Goal: Task Accomplishment & Management: Complete application form

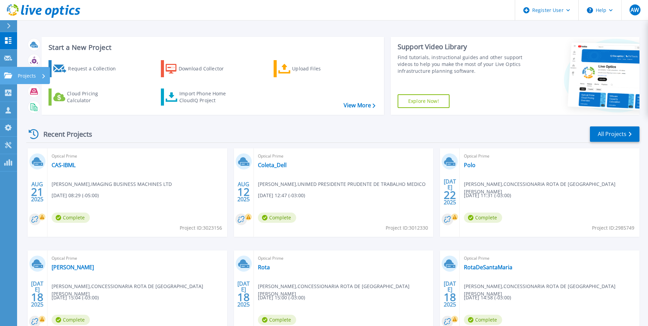
click at [5, 73] on icon at bounding box center [8, 75] width 8 height 6
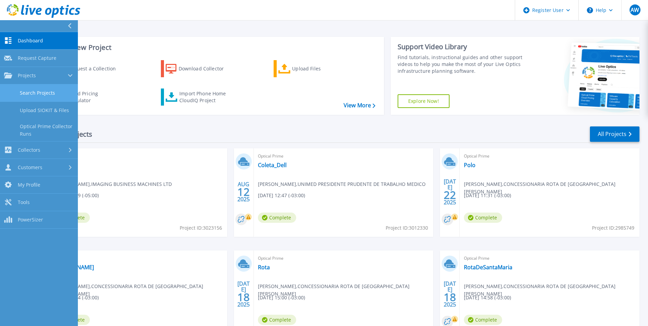
click at [37, 88] on link "Search Projects" at bounding box center [39, 92] width 78 height 17
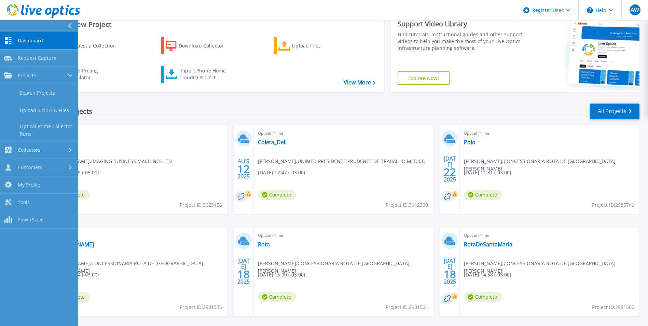
scroll to position [53, 0]
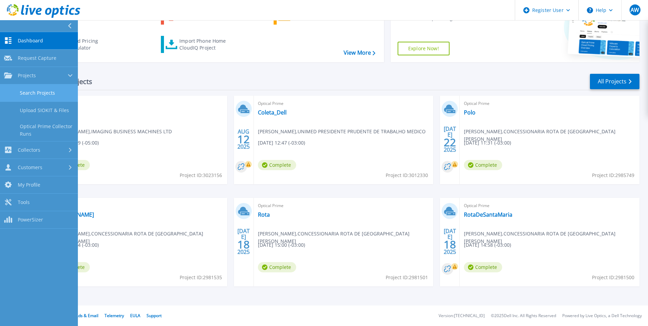
click at [48, 88] on link "Search Projects" at bounding box center [39, 92] width 78 height 17
click at [48, 89] on link "Search Projects" at bounding box center [39, 92] width 78 height 17
click at [32, 92] on link "Search Projects" at bounding box center [39, 92] width 78 height 17
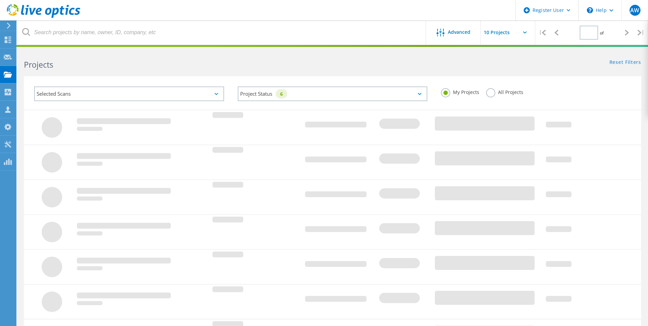
type input "1"
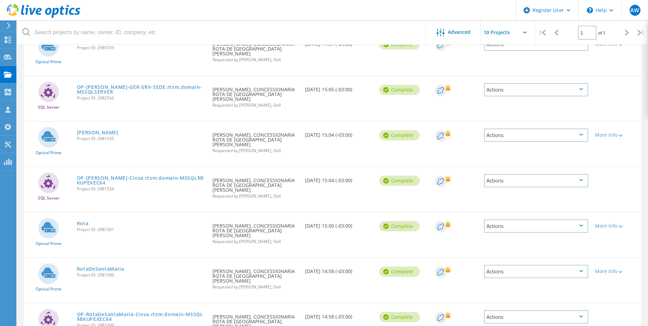
scroll to position [238, 0]
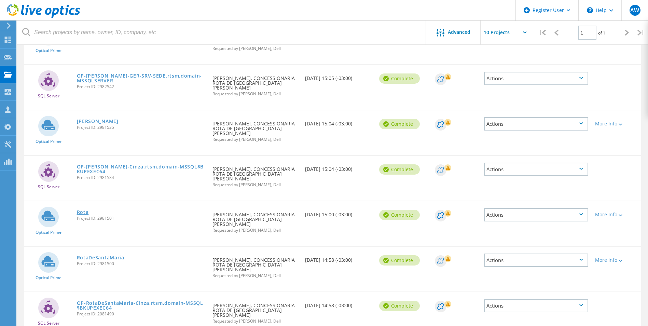
click at [81, 210] on link "Rota" at bounding box center [83, 212] width 12 height 5
click at [83, 210] on link "Rota" at bounding box center [83, 212] width 12 height 5
click at [81, 210] on link "Rota" at bounding box center [83, 212] width 12 height 5
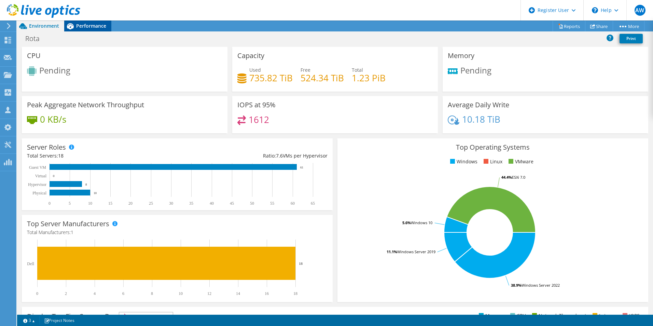
click at [80, 30] on div "Performance" at bounding box center [87, 25] width 47 height 11
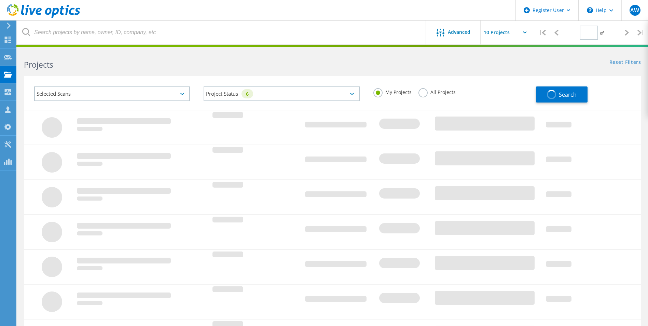
type input "1"
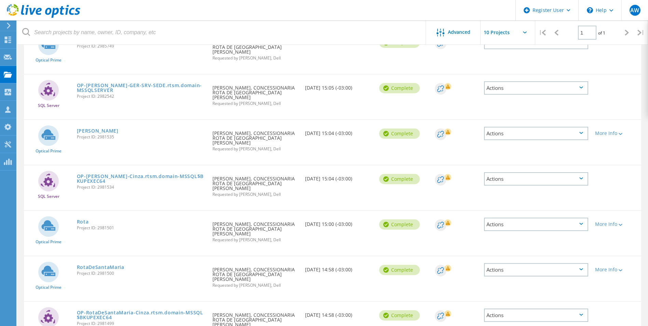
scroll to position [238, 0]
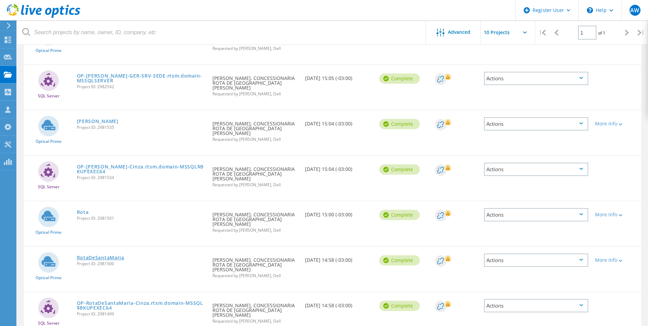
click at [90, 255] on link "RotaDeSantaMaria" at bounding box center [100, 257] width 47 height 5
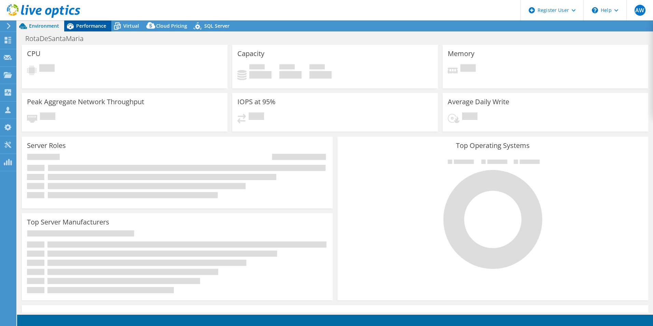
click at [91, 30] on div "Performance" at bounding box center [87, 25] width 47 height 11
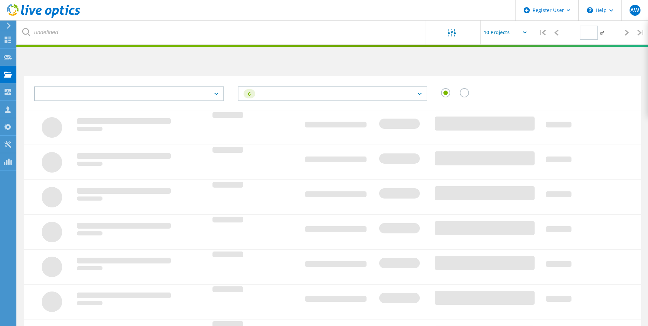
type input "1"
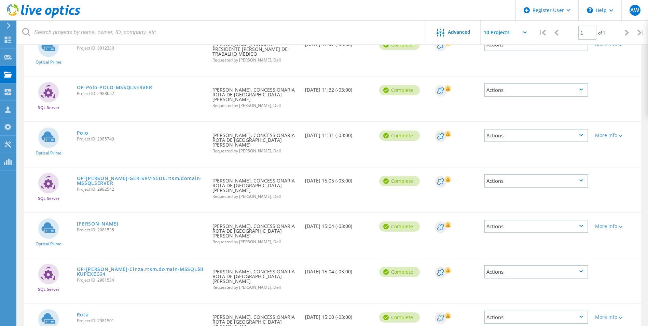
scroll to position [101, 0]
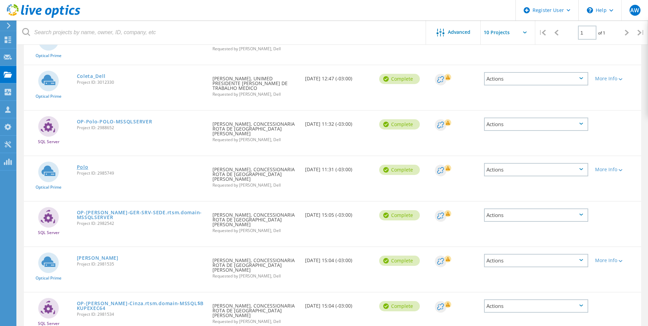
click at [83, 165] on link "Polo" at bounding box center [83, 167] width 12 height 5
click at [84, 165] on link "Polo" at bounding box center [83, 167] width 12 height 5
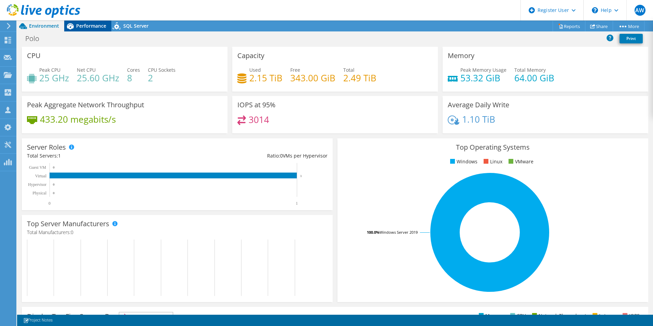
click at [90, 27] on span "Performance" at bounding box center [91, 26] width 30 height 6
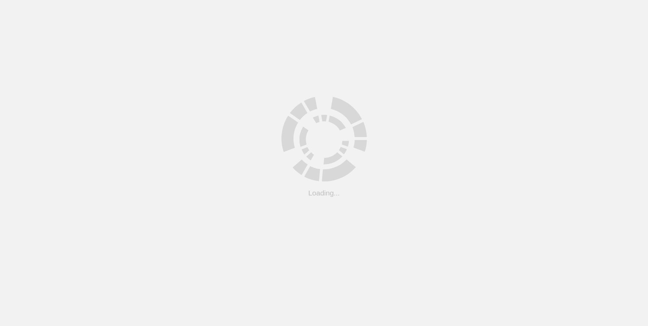
scroll to position [19, 0]
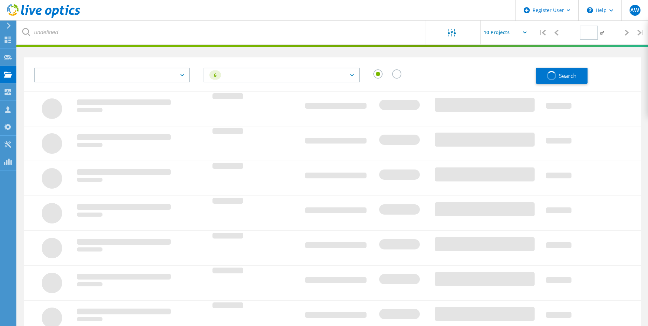
type input "1"
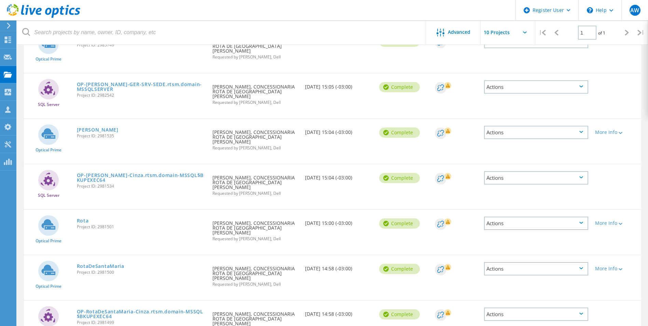
scroll to position [238, 0]
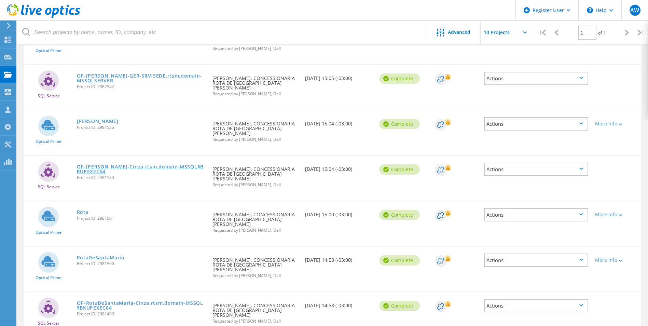
click at [105, 164] on link "OP-[PERSON_NAME]-Cinza.rtsm.domain-MSSQL$BKUPEXEC64" at bounding box center [141, 169] width 129 height 10
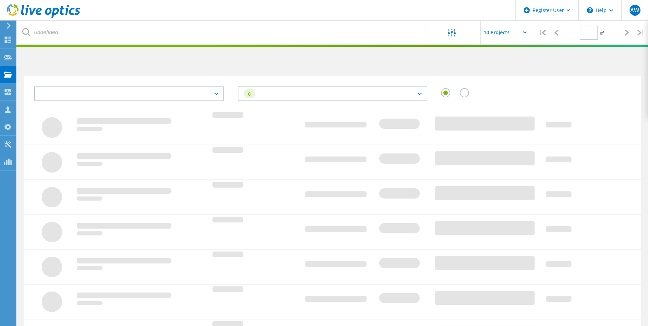
type input "1"
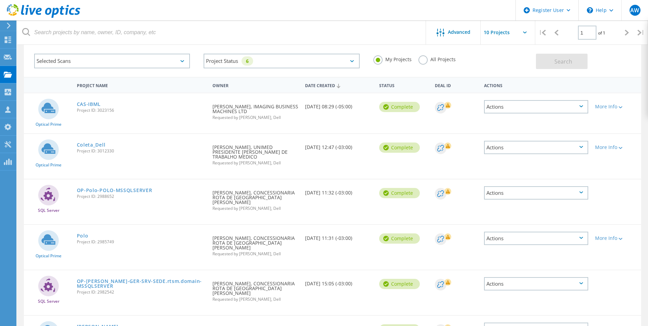
scroll to position [68, 0]
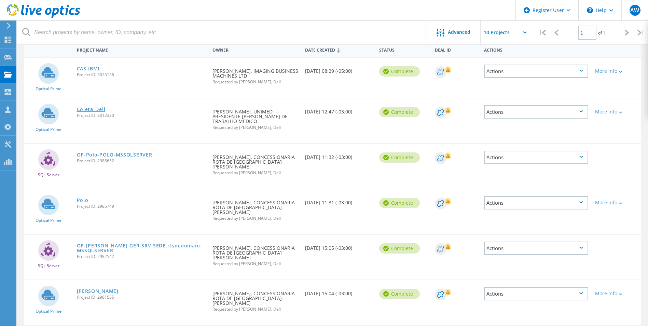
click at [93, 110] on link "Coleta_Dell" at bounding box center [91, 109] width 29 height 5
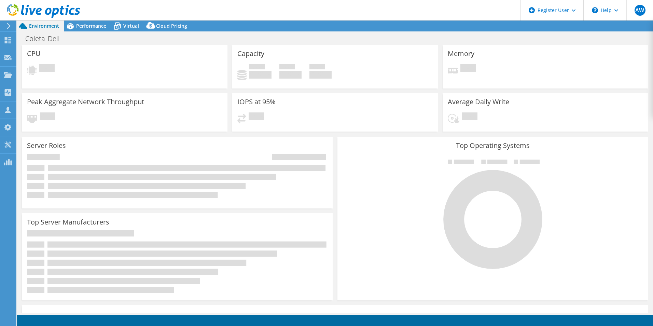
select select "USD"
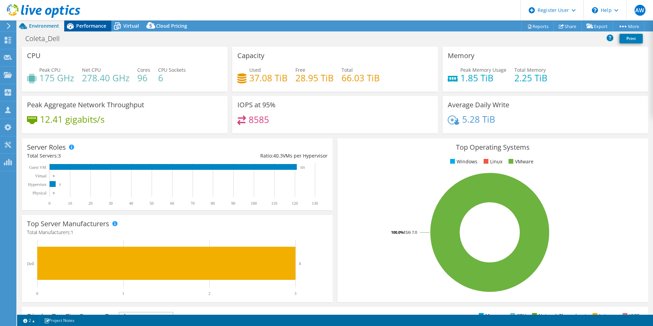
click at [97, 28] on span "Performance" at bounding box center [91, 26] width 30 height 6
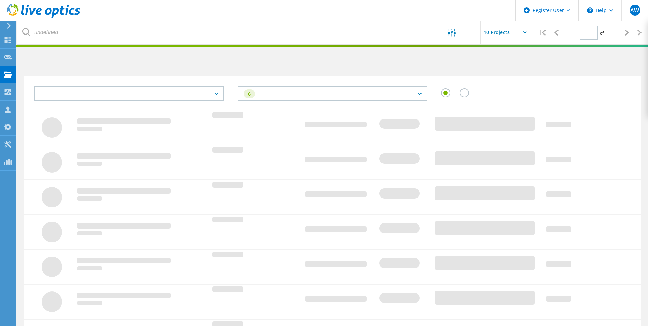
type input "1"
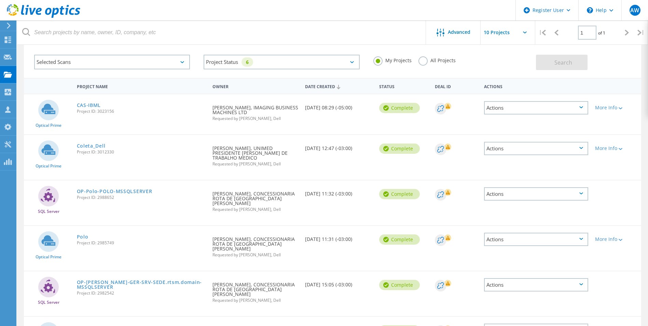
scroll to position [68, 0]
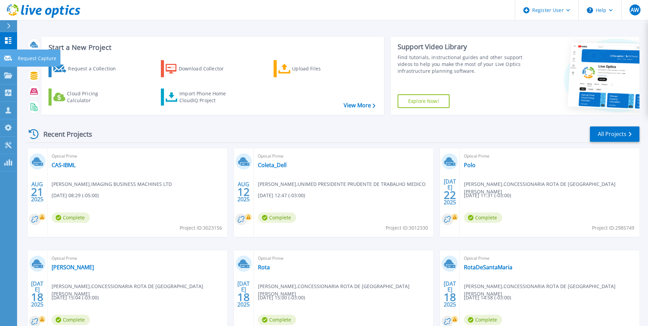
click at [10, 57] on icon at bounding box center [8, 58] width 8 height 5
click at [5, 76] on icon at bounding box center [8, 75] width 8 height 6
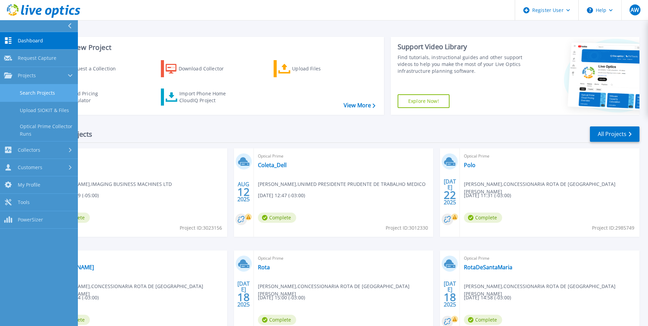
click at [32, 90] on link "Search Projects" at bounding box center [39, 92] width 78 height 17
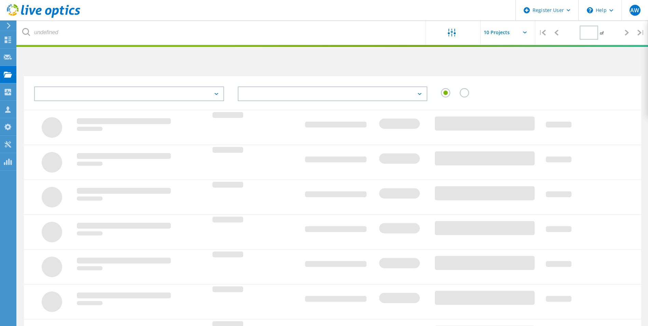
type input "1"
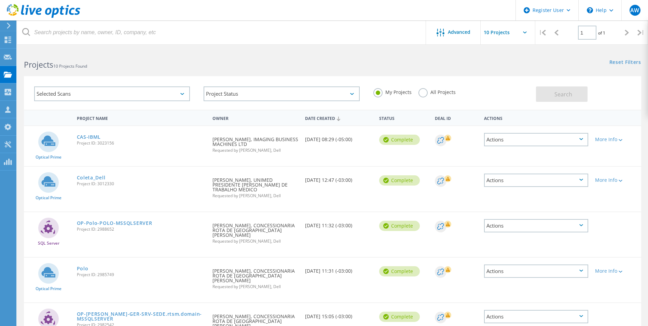
scroll to position [68, 0]
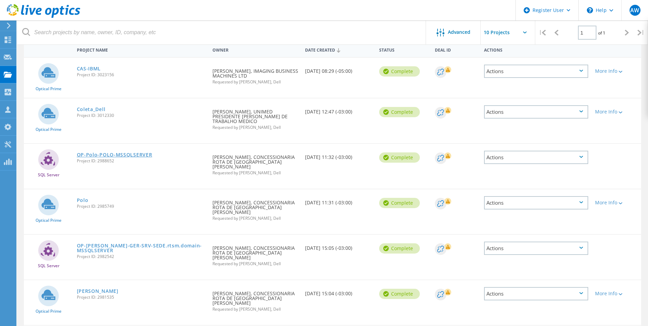
click at [114, 156] on link "OP-Polo-POLO-MSSQLSERVER" at bounding box center [114, 154] width 75 height 5
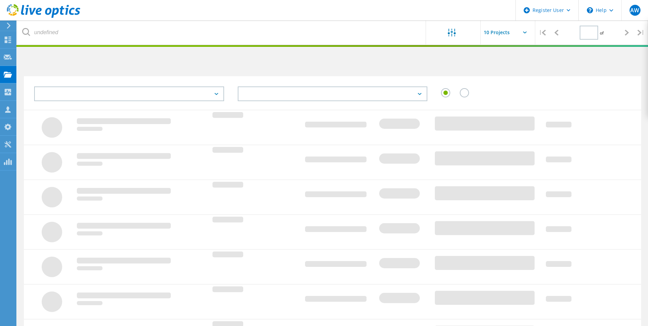
type input "1"
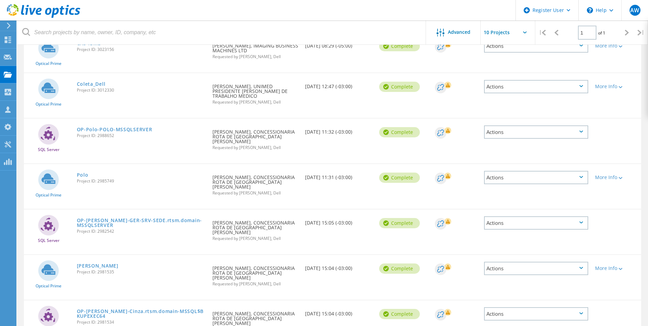
scroll to position [102, 0]
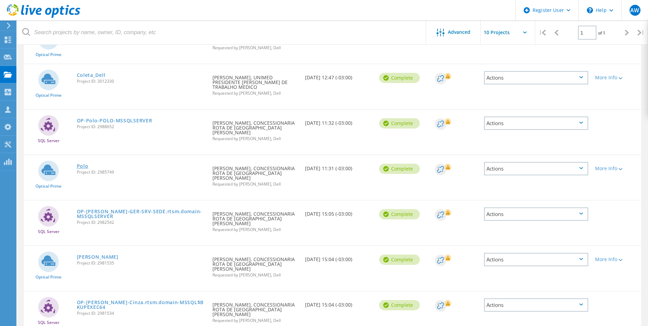
click at [83, 164] on link "Polo" at bounding box center [83, 166] width 12 height 5
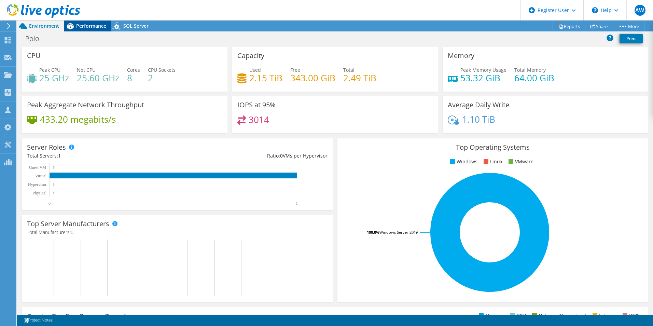
click at [81, 27] on span "Performance" at bounding box center [91, 26] width 30 height 6
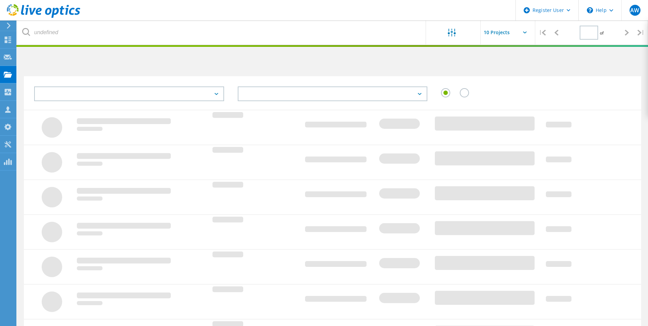
type input "1"
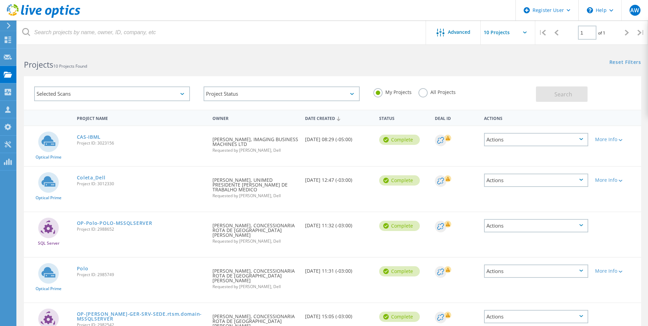
click at [183, 95] on icon at bounding box center [182, 94] width 4 height 2
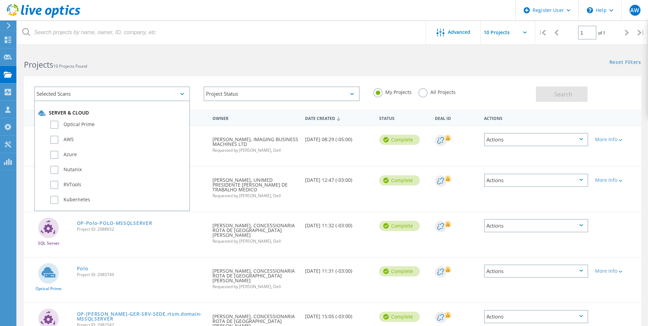
click at [205, 74] on div "Selected Scans Server & Cloud Optical Prime AWS Azure Nutanix RVTools Kubernete…" at bounding box center [332, 89] width 631 height 42
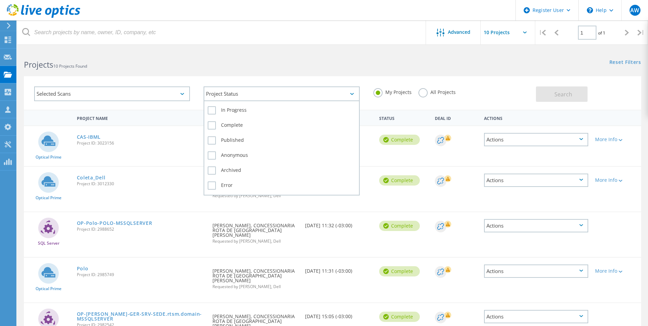
click at [352, 97] on div "Project Status" at bounding box center [281, 93] width 156 height 15
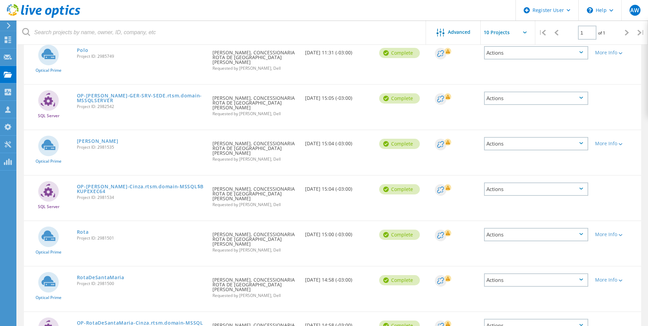
scroll to position [238, 0]
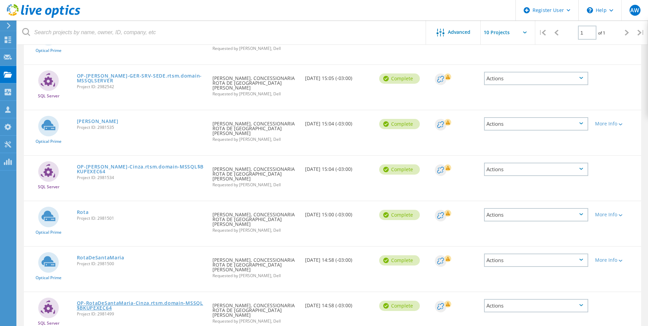
click at [110, 300] on link "OP-RotaDeSantaMaria-Cinza.rtsm.domain-MSSQL$BKUPEXEC64" at bounding box center [141, 305] width 129 height 10
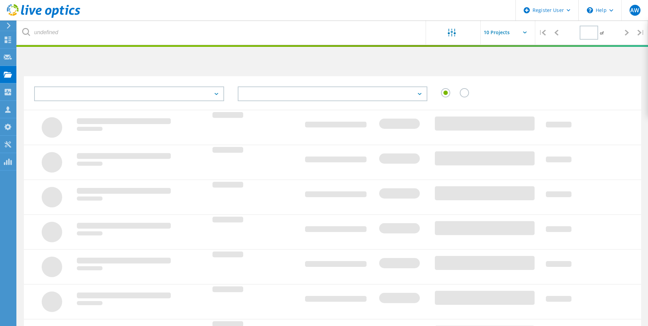
scroll to position [159, 0]
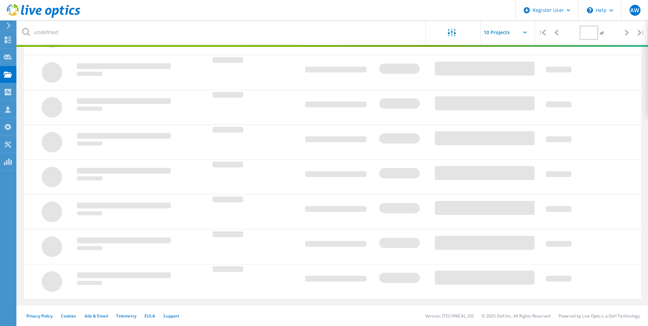
type input "1"
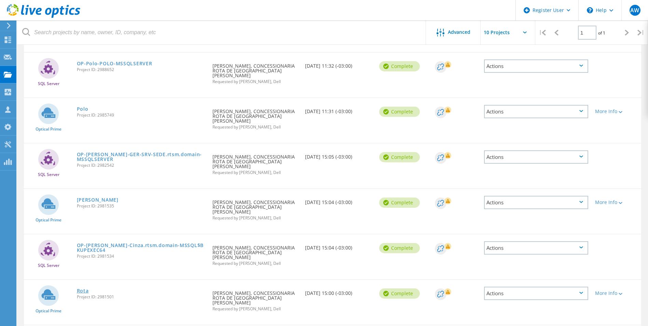
click at [81, 288] on link "Rota" at bounding box center [83, 290] width 12 height 5
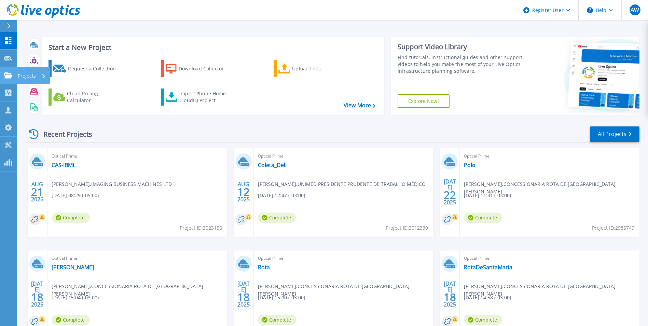
click at [8, 76] on icon at bounding box center [8, 75] width 8 height 6
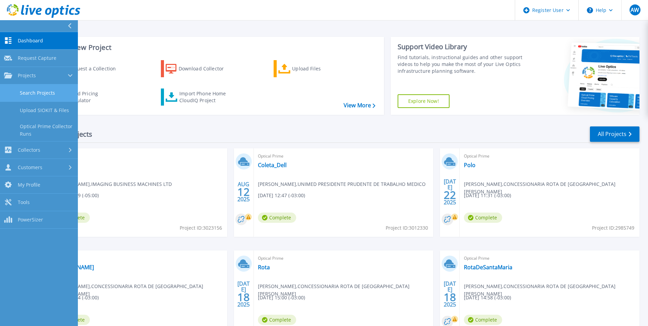
click at [28, 96] on link "Search Projects" at bounding box center [39, 92] width 78 height 17
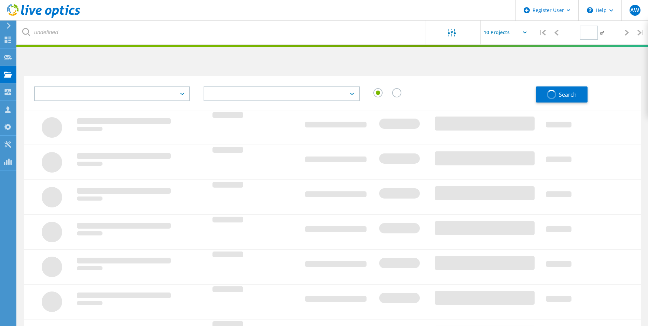
type input "1"
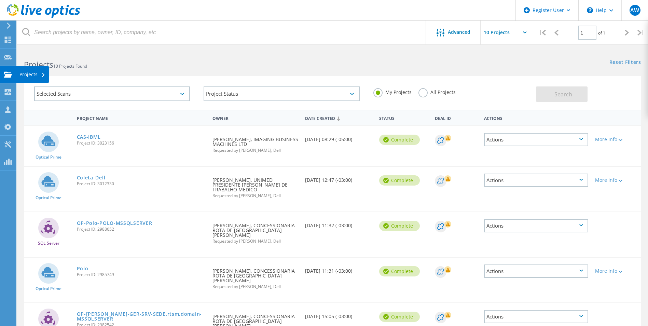
click at [6, 73] on icon at bounding box center [8, 74] width 8 height 6
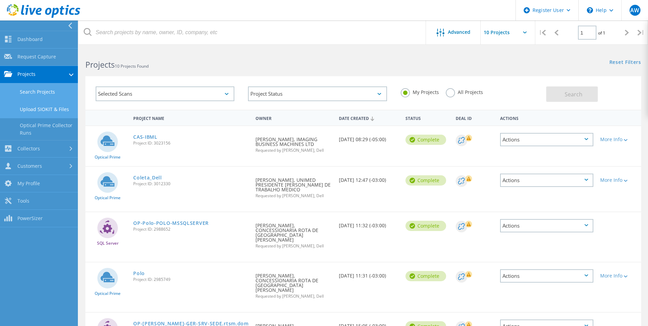
click at [43, 109] on link "Upload SIOKIT & Files" at bounding box center [39, 109] width 78 height 17
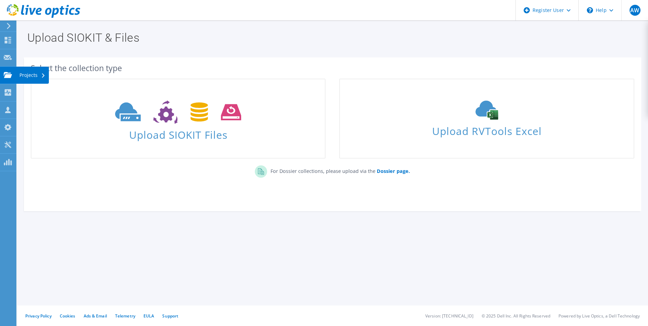
click at [9, 73] on use at bounding box center [8, 75] width 8 height 6
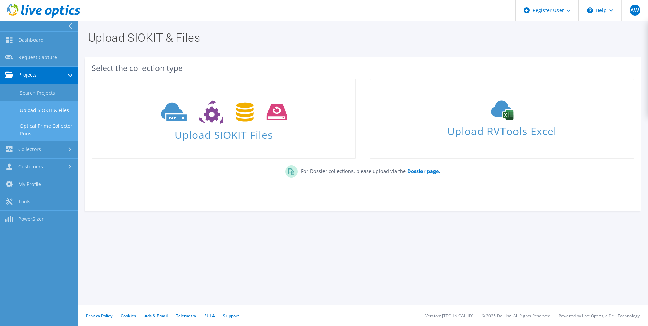
click at [33, 124] on link "Optical Prime Collector Runs" at bounding box center [39, 130] width 78 height 22
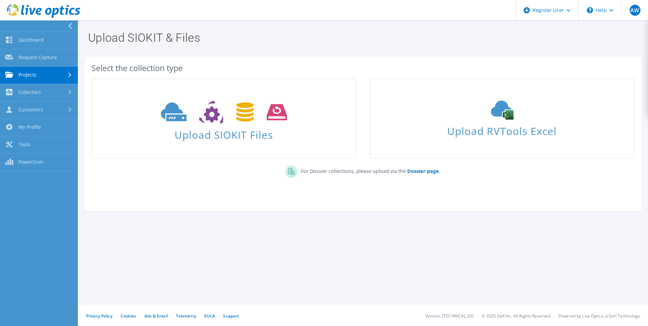
click at [39, 73] on link "Projects" at bounding box center [39, 75] width 78 height 17
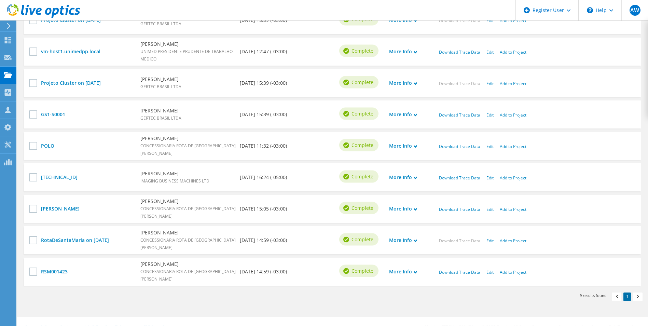
scroll to position [282, 0]
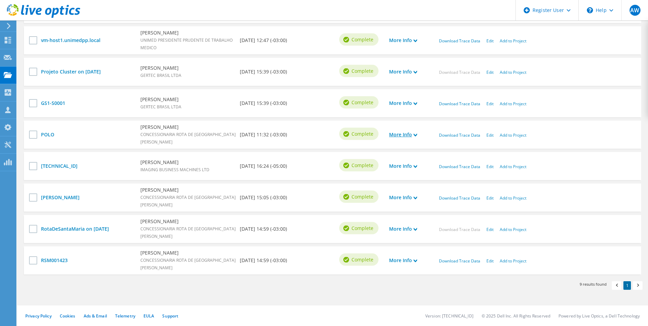
click at [414, 136] on icon at bounding box center [414, 134] width 3 height 3
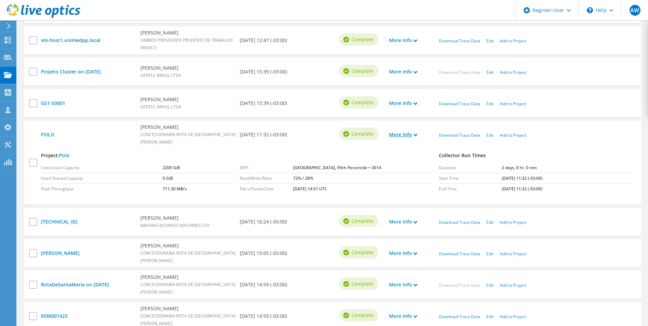
click at [414, 136] on icon at bounding box center [414, 134] width 3 height 3
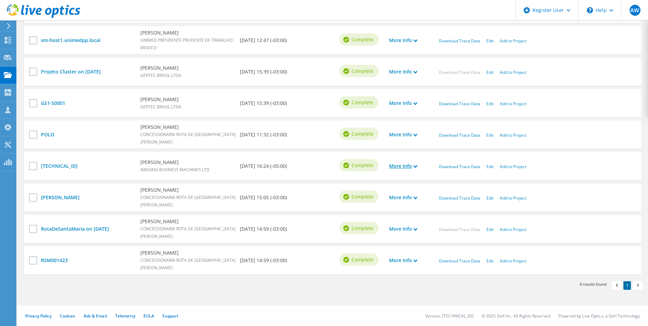
click at [412, 166] on link "More Info" at bounding box center [403, 166] width 28 height 8
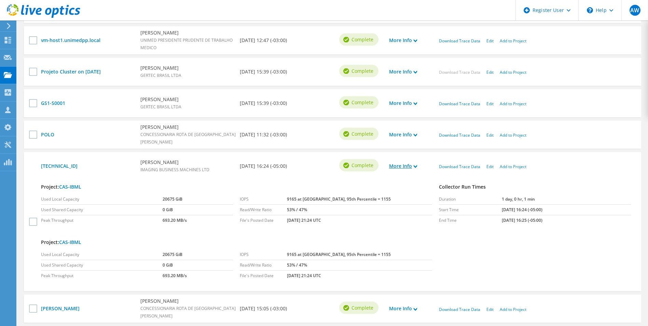
scroll to position [316, 0]
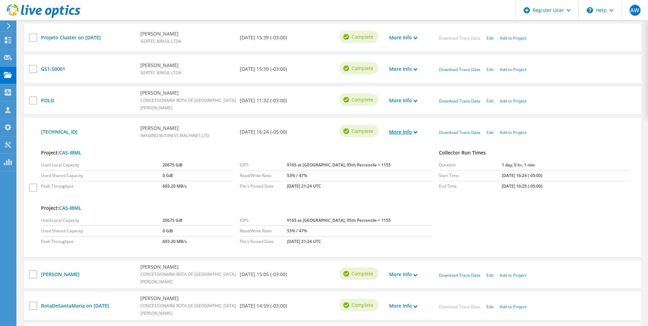
click at [413, 132] on link "More Info" at bounding box center [403, 132] width 28 height 8
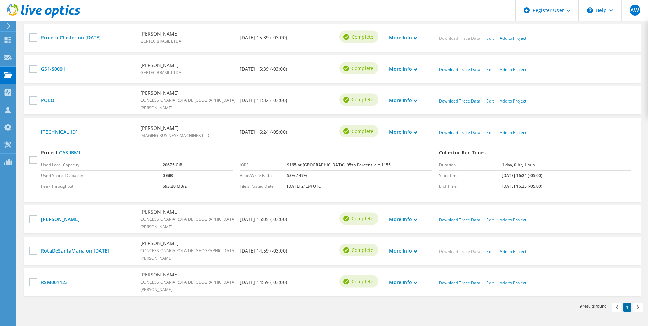
scroll to position [282, 0]
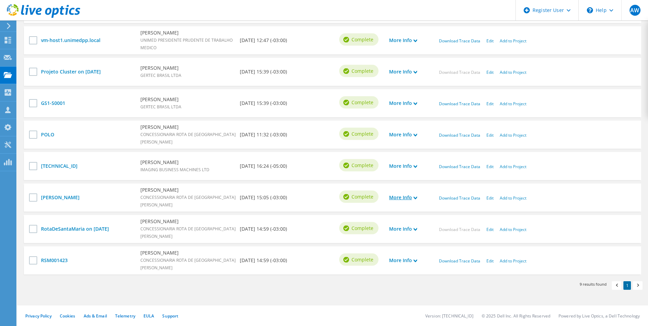
click at [416, 195] on link "More Info" at bounding box center [403, 198] width 28 height 8
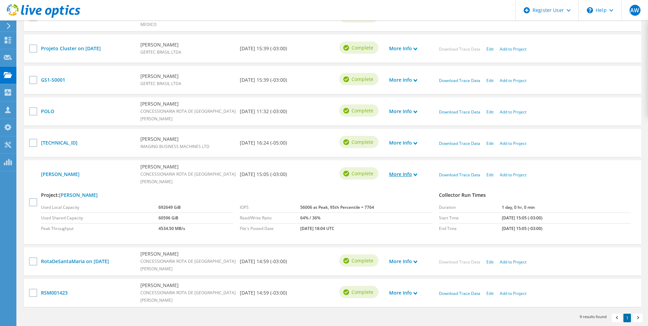
scroll to position [316, 0]
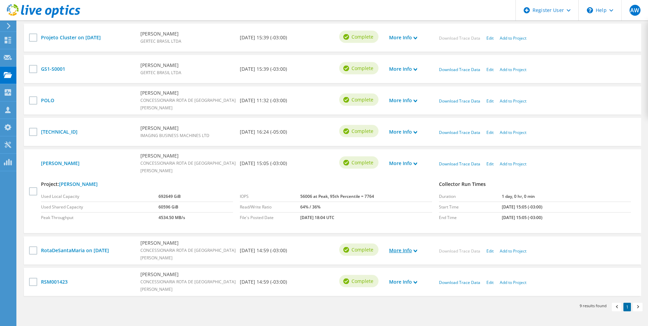
click at [407, 252] on link "More Info" at bounding box center [403, 251] width 28 height 8
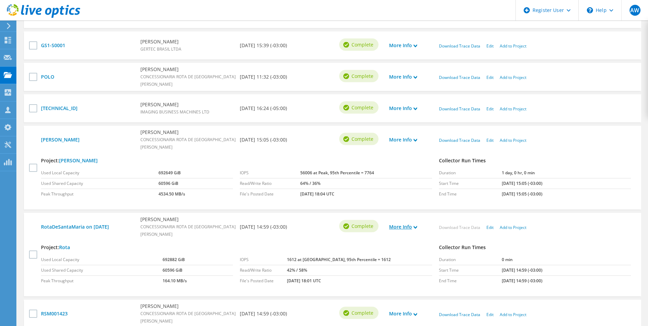
scroll to position [350, 0]
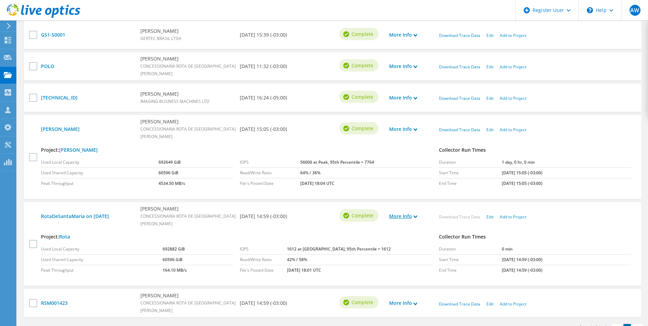
click at [407, 216] on link "More Info" at bounding box center [403, 216] width 28 height 8
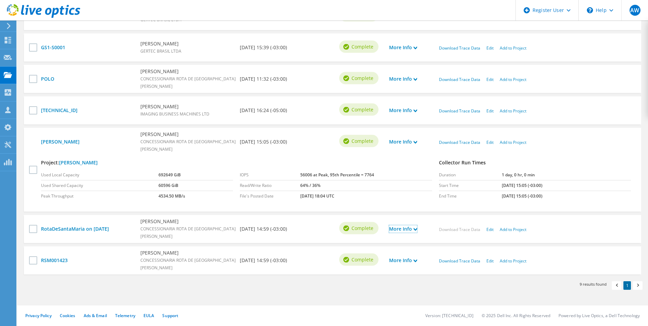
scroll to position [338, 0]
click at [410, 263] on link "More Info" at bounding box center [403, 260] width 28 height 8
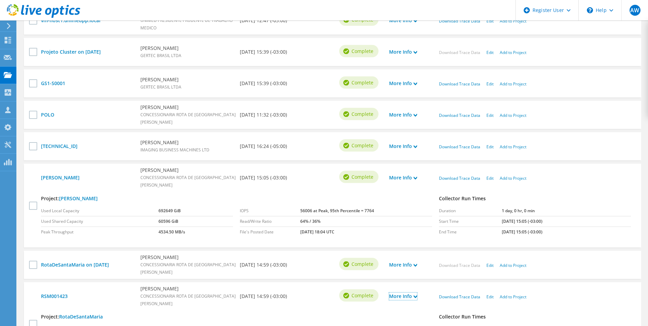
scroll to position [291, 0]
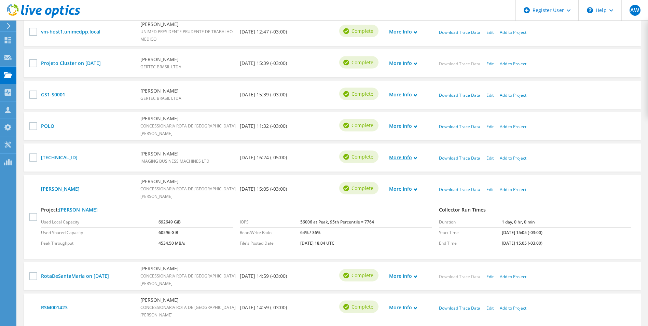
click at [406, 159] on link "More Info" at bounding box center [403, 158] width 28 height 8
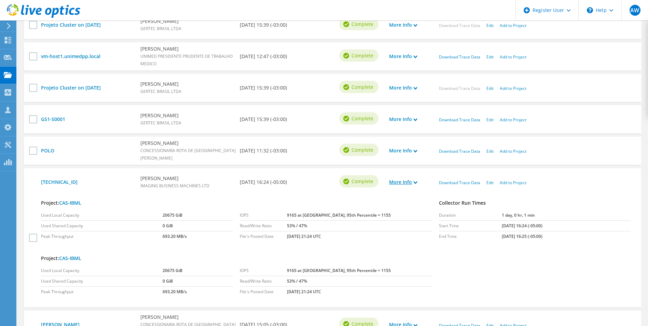
scroll to position [256, 0]
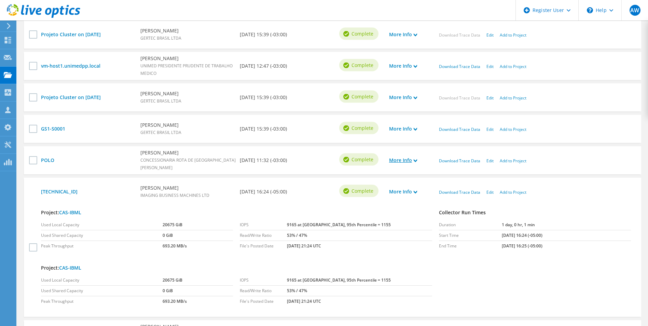
click at [396, 157] on link "More Info" at bounding box center [403, 160] width 28 height 8
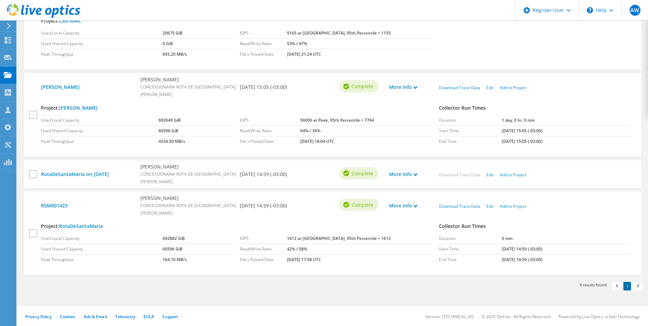
scroll to position [560, 0]
click at [40, 9] on use at bounding box center [43, 11] width 73 height 14
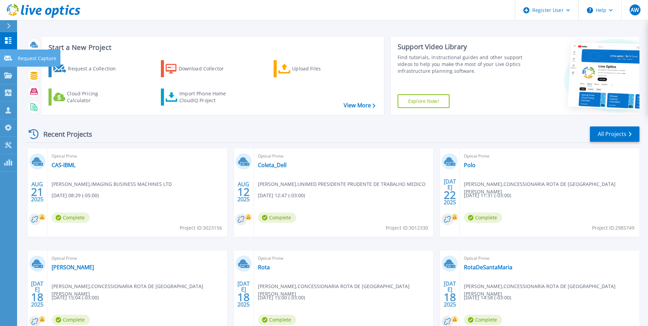
click at [10, 58] on icon at bounding box center [8, 58] width 8 height 5
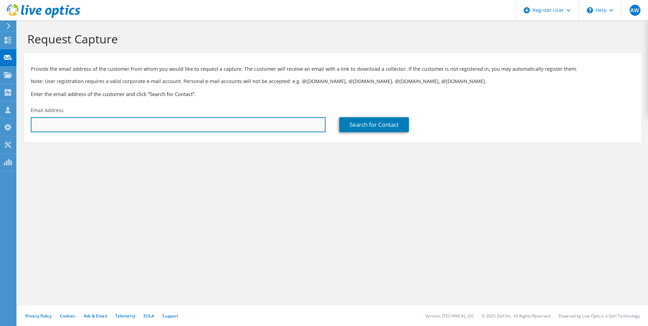
click at [93, 120] on input "text" at bounding box center [178, 124] width 295 height 15
paste input "[EMAIL_ADDRESS][DOMAIN_NAME]"
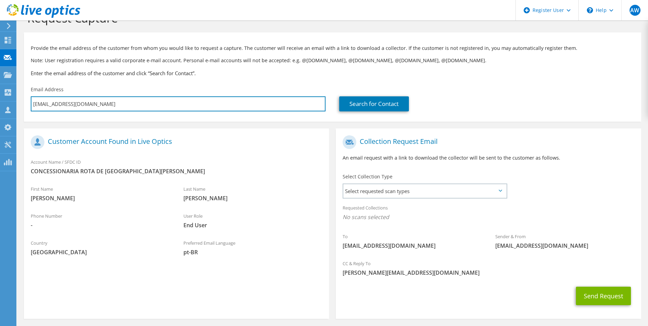
scroll to position [48, 0]
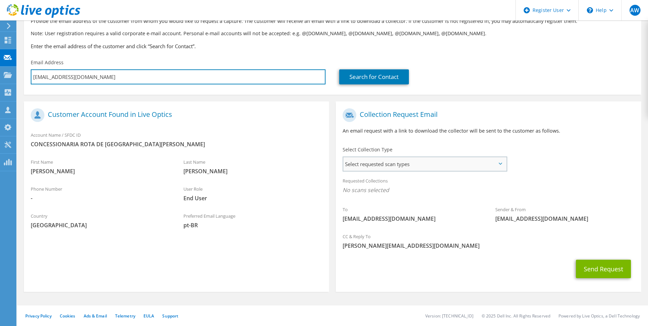
type input "[EMAIL_ADDRESS][DOMAIN_NAME]"
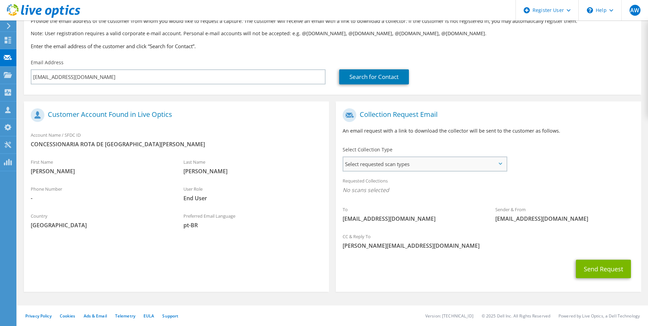
click at [407, 164] on span "Select requested scan types" at bounding box center [424, 164] width 163 height 14
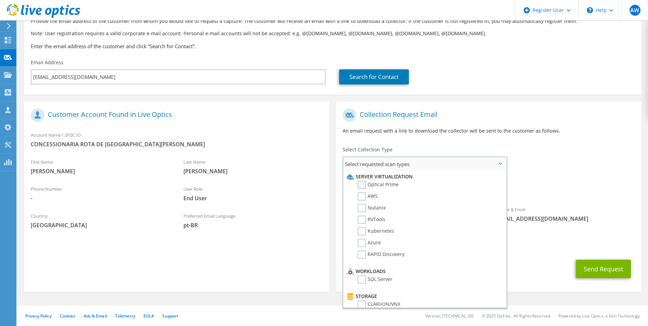
click at [371, 184] on label "Optical Prime" at bounding box center [377, 185] width 41 height 8
click at [0, 0] on input "Optical Prime" at bounding box center [0, 0] width 0 height 0
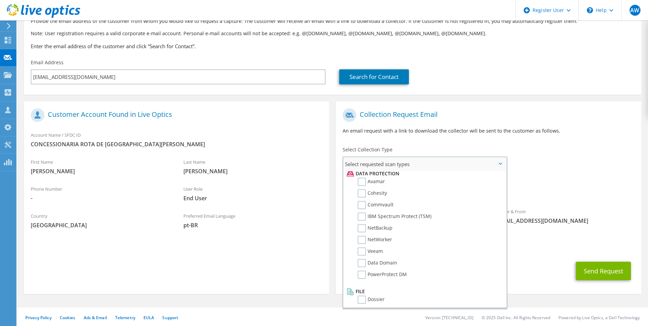
scroll to position [301, 0]
click at [542, 275] on div "Send Request" at bounding box center [488, 270] width 305 height 25
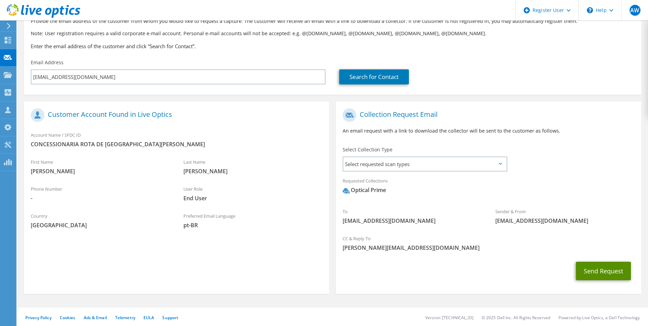
click at [602, 268] on button "Send Request" at bounding box center [603, 271] width 55 height 18
